Goal: Information Seeking & Learning: Learn about a topic

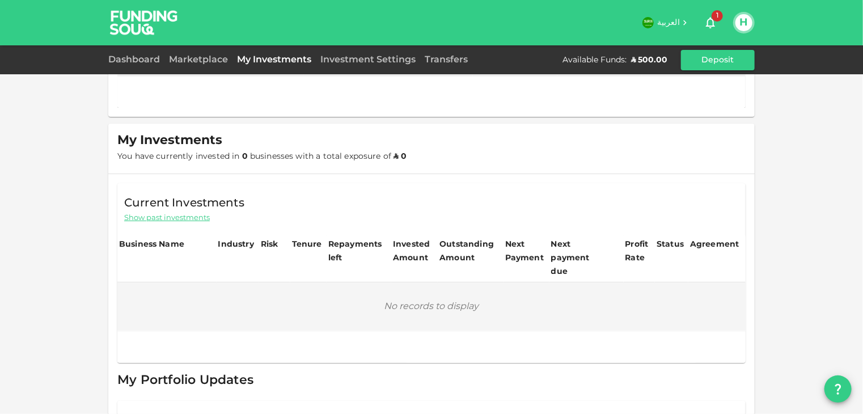
scroll to position [113, 0]
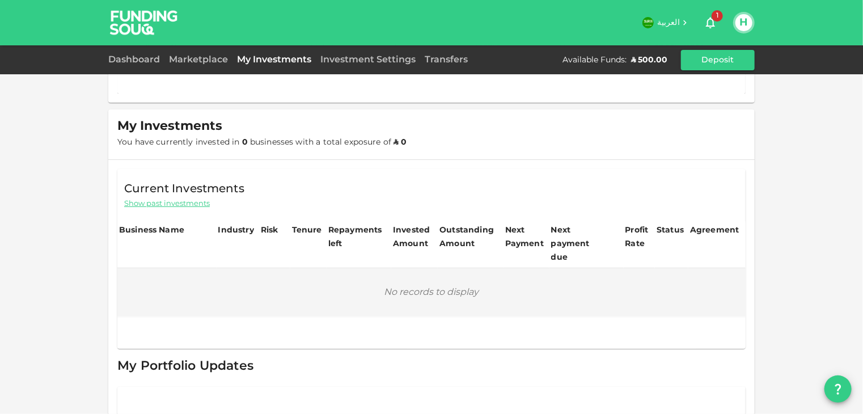
click at [716, 16] on span "1" at bounding box center [716, 15] width 11 height 11
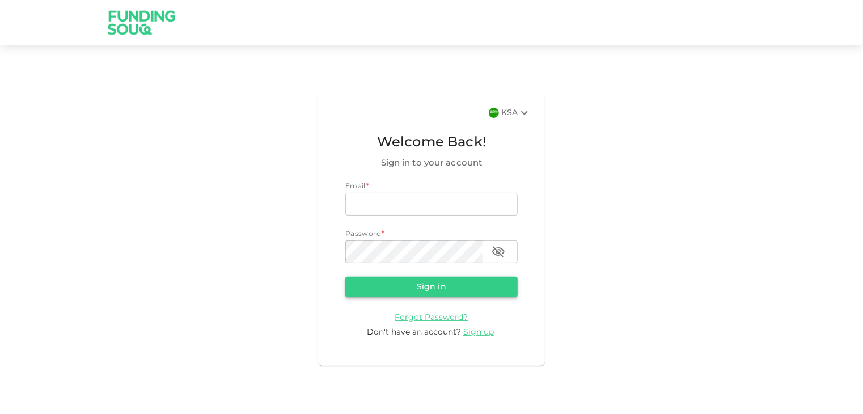
type input "[EMAIL_ADDRESS][DOMAIN_NAME]"
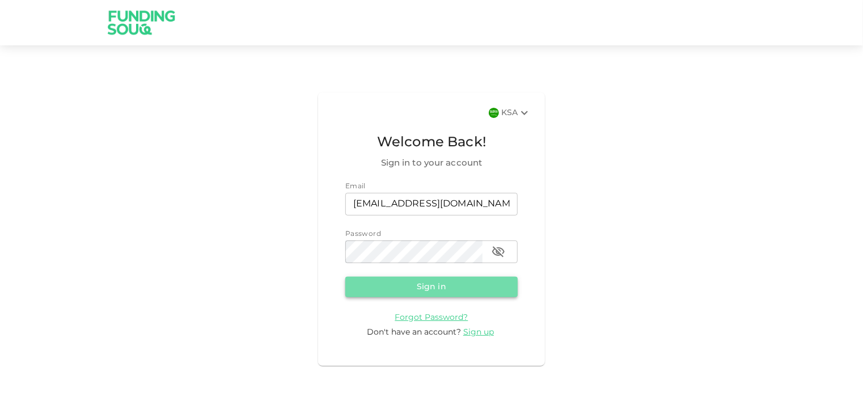
click at [423, 286] on button "Sign in" at bounding box center [431, 287] width 172 height 20
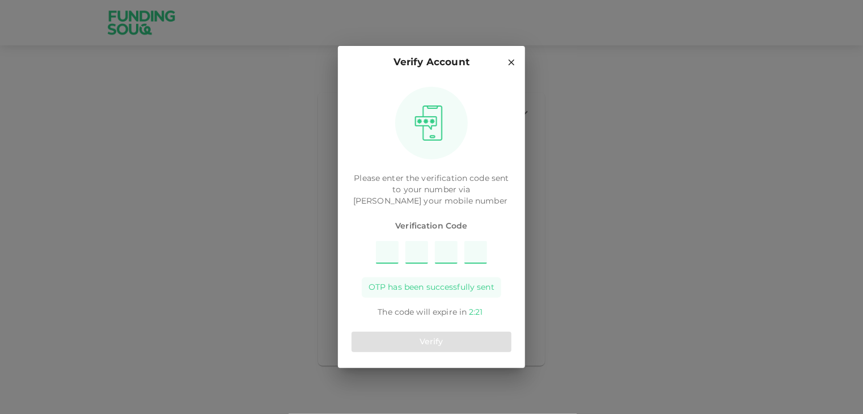
click at [390, 252] on input "Please enter OTP character 1" at bounding box center [387, 252] width 23 height 23
type input "7"
type input "9"
type input "2"
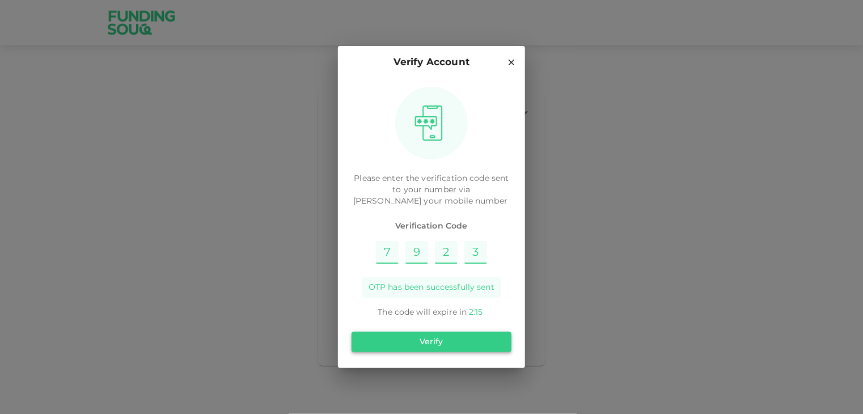
type input "3"
click at [433, 340] on button "Verify" at bounding box center [431, 342] width 160 height 20
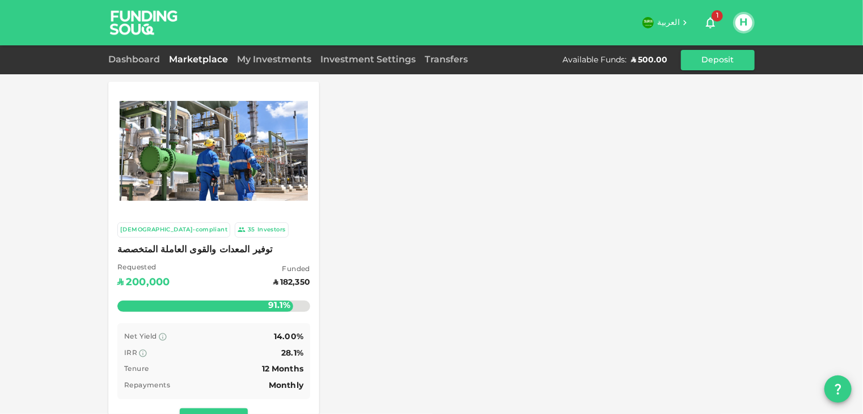
click at [713, 18] on span "1" at bounding box center [716, 15] width 11 height 11
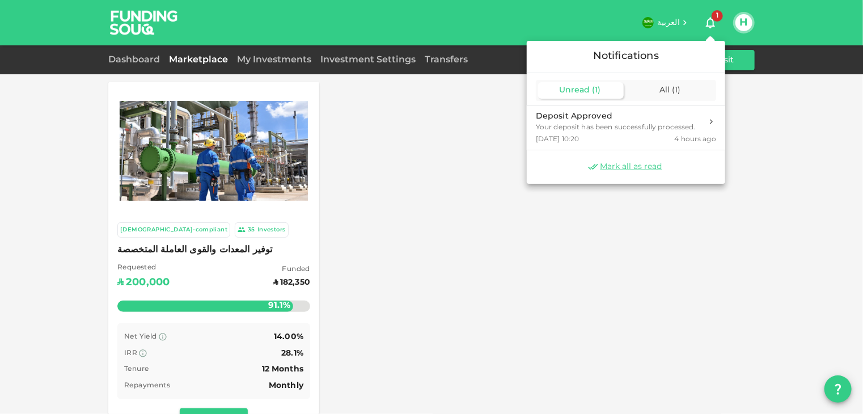
click at [596, 91] on span "( 1 )" at bounding box center [596, 90] width 9 height 8
click at [653, 93] on div "All ( 1 )" at bounding box center [671, 90] width 86 height 16
click at [132, 57] on div at bounding box center [431, 207] width 863 height 414
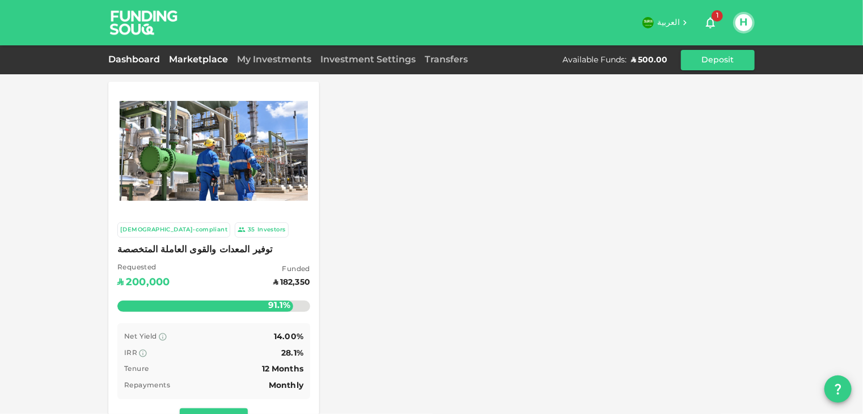
click at [131, 62] on link "Dashboard" at bounding box center [136, 60] width 56 height 9
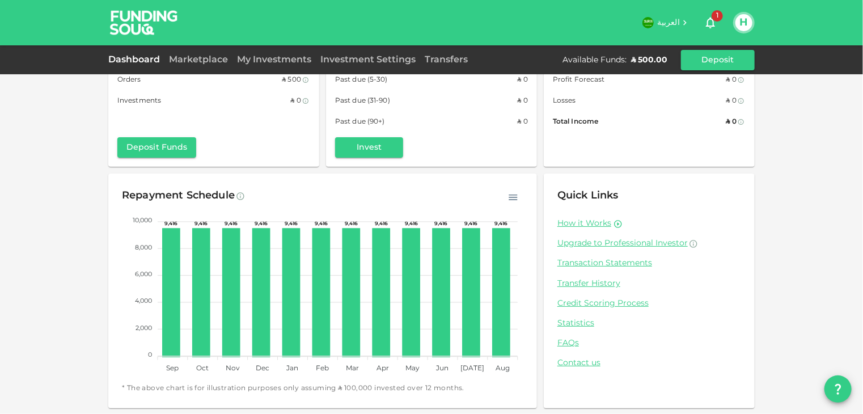
scroll to position [66, 0]
click at [570, 344] on link "FAQs" at bounding box center [649, 342] width 184 height 11
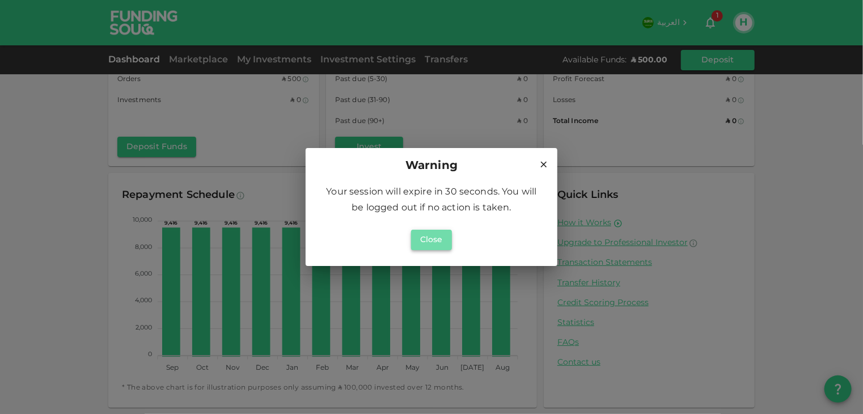
click at [444, 247] on button "Close" at bounding box center [431, 240] width 41 height 20
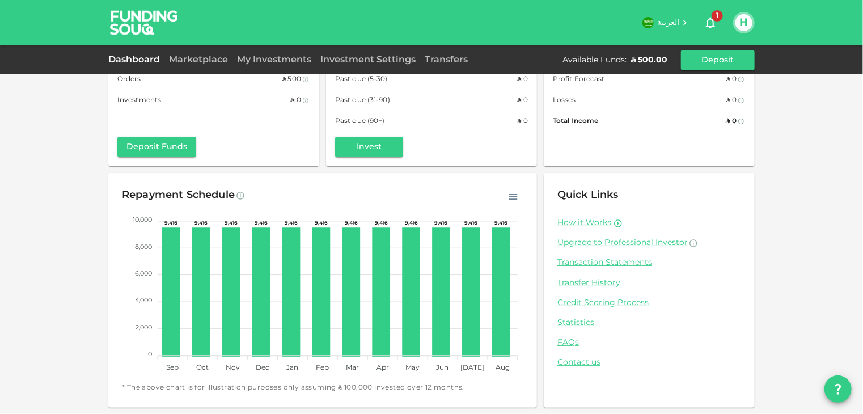
click at [140, 23] on img at bounding box center [143, 22] width 85 height 45
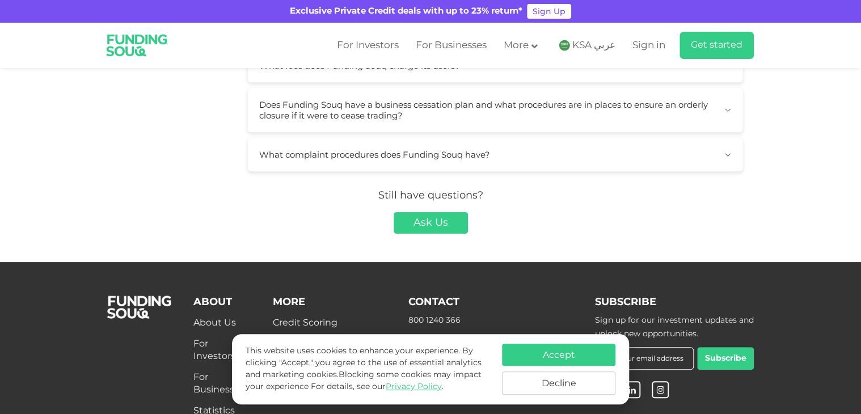
scroll to position [454, 0]
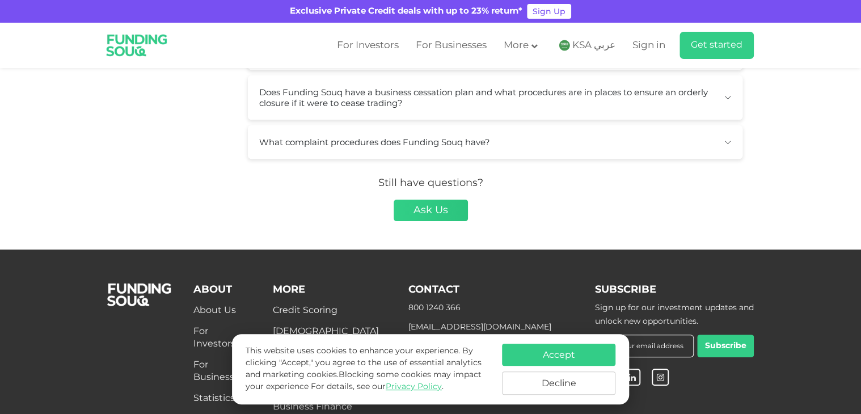
click at [451, 207] on link "Ask Us" at bounding box center [430, 211] width 74 height 22
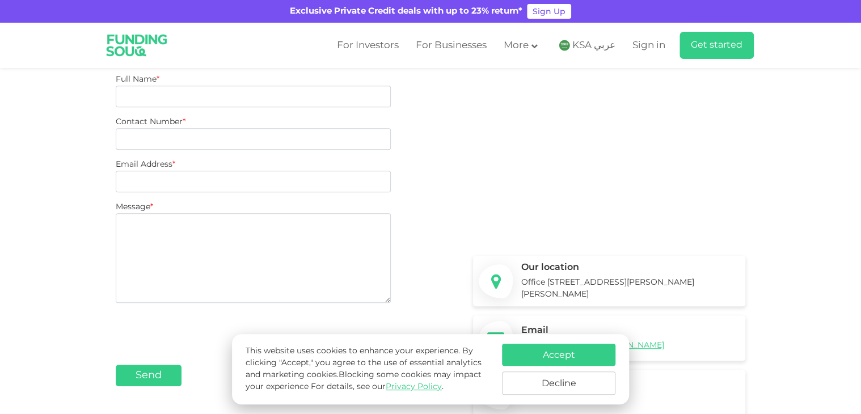
scroll to position [227, 0]
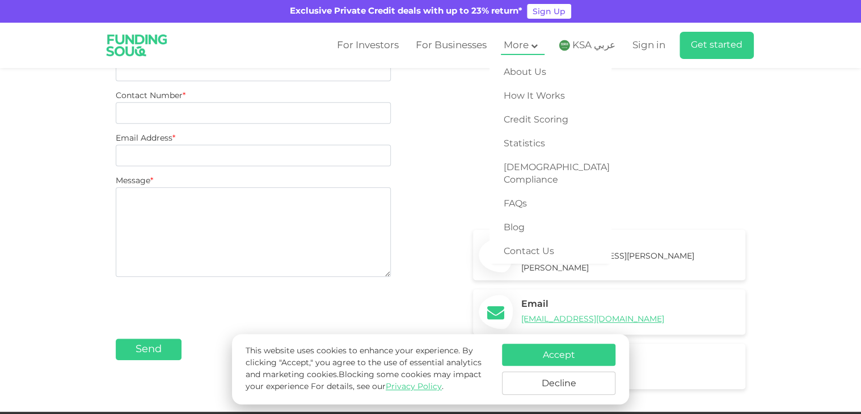
click at [537, 45] on icon at bounding box center [534, 46] width 7 height 7
click at [517, 216] on link "Blog" at bounding box center [550, 228] width 122 height 24
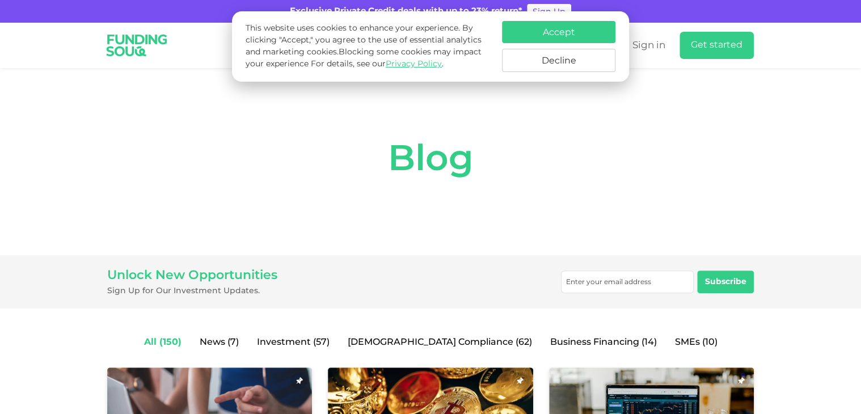
click at [564, 33] on button "Accept" at bounding box center [558, 32] width 113 height 22
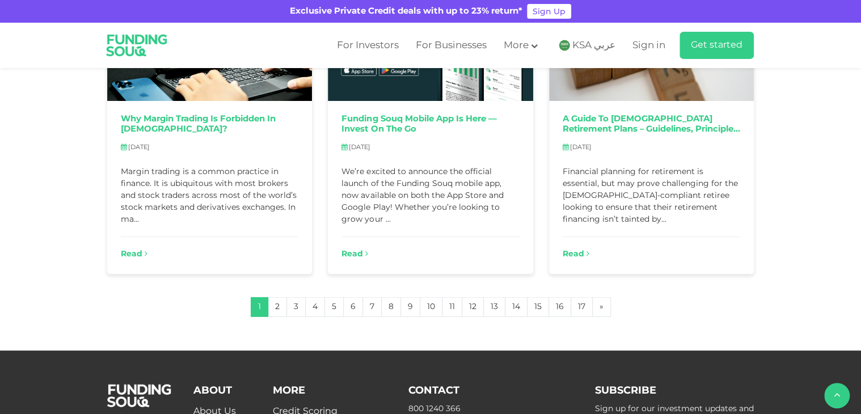
scroll to position [1020, 0]
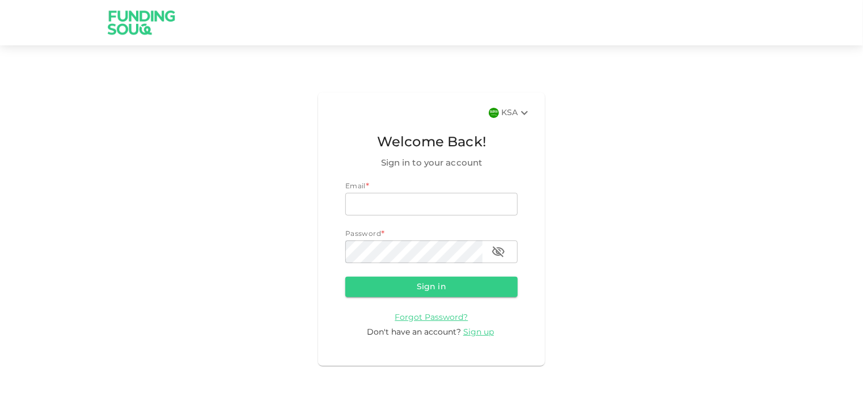
type input "[EMAIL_ADDRESS][DOMAIN_NAME]"
drag, startPoint x: 0, startPoint y: 0, endPoint x: 140, endPoint y: 23, distance: 141.9
click at [140, 23] on img at bounding box center [141, 22] width 85 height 45
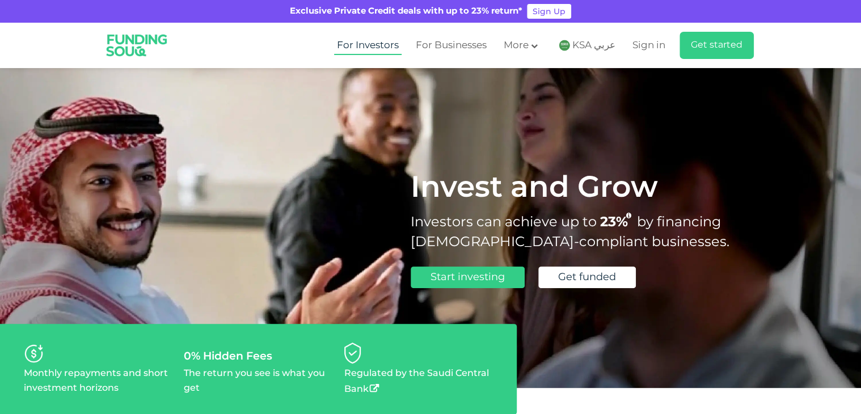
click at [371, 45] on link "For Investors" at bounding box center [367, 45] width 67 height 19
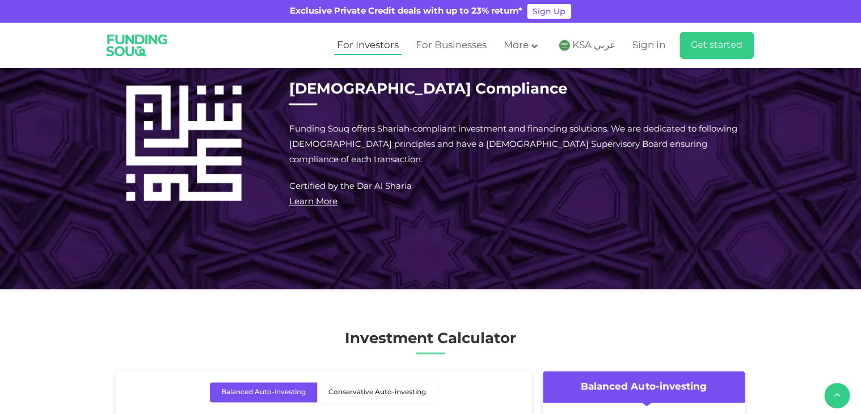
scroll to position [794, 0]
